Goal: Task Accomplishment & Management: Manage account settings

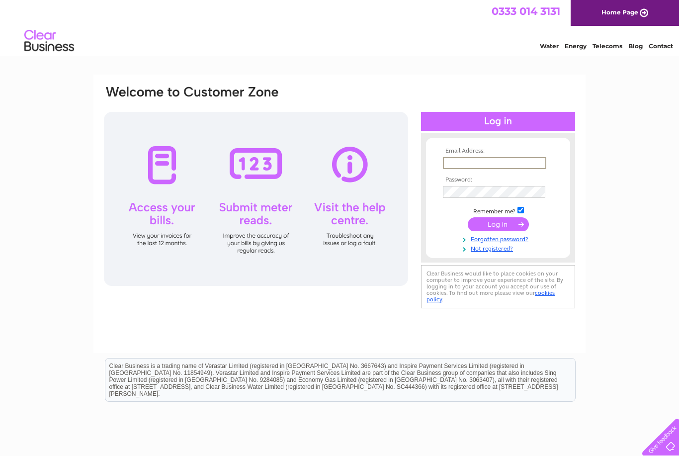
type input "weframeitscotland@gmail.com"
click at [498, 225] on input "submit" at bounding box center [498, 224] width 61 height 14
click at [511, 230] on input "submit" at bounding box center [498, 223] width 61 height 14
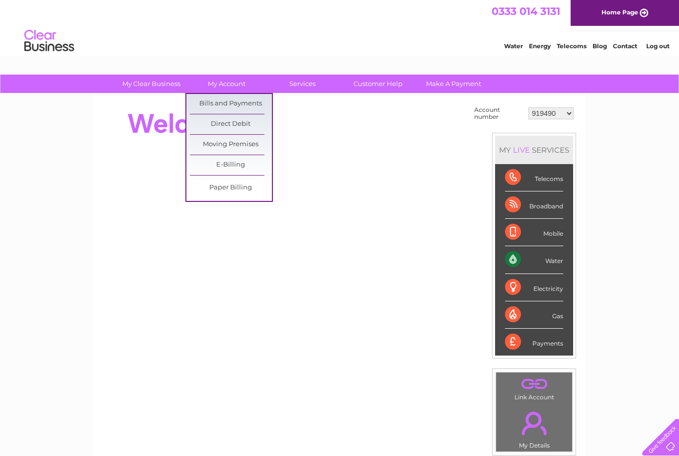
click at [250, 107] on link "Bills and Payments" at bounding box center [231, 104] width 82 height 20
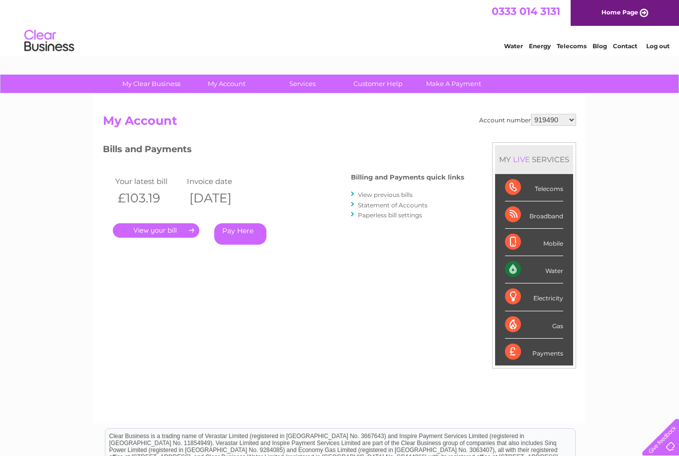
click at [178, 225] on link "." at bounding box center [156, 230] width 87 height 14
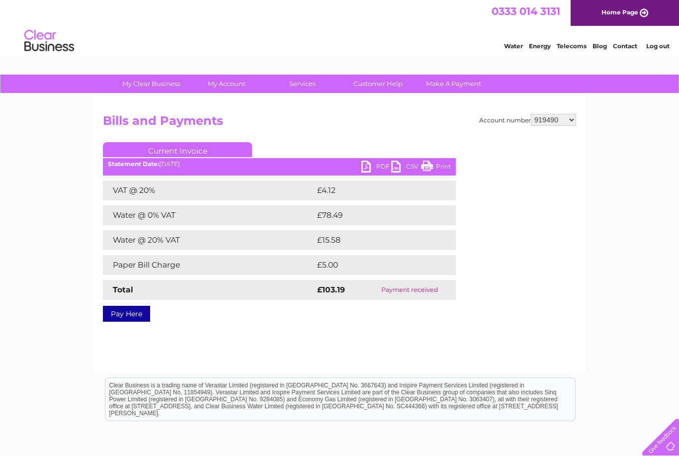
click at [382, 162] on link "PDF" at bounding box center [377, 168] width 30 height 14
